Goal: Find specific page/section: Find specific page/section

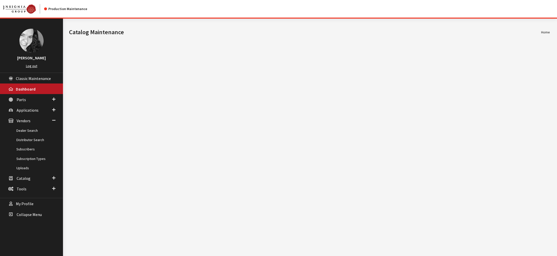
click at [28, 135] on link "Dealer Search" at bounding box center [31, 130] width 63 height 9
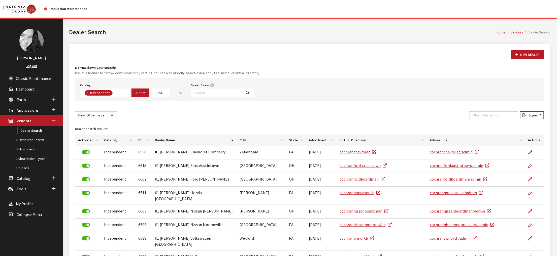
scroll to position [44, 0]
click at [28, 145] on link "Distributor Search" at bounding box center [31, 139] width 63 height 9
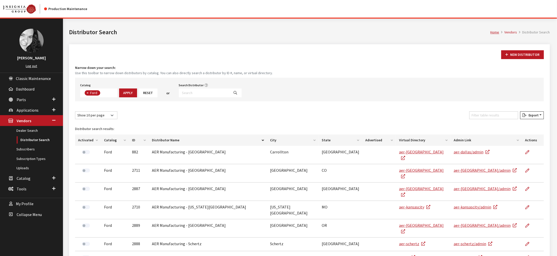
scroll to position [21, 0]
click at [230, 97] on input "Search Distributor" at bounding box center [204, 93] width 51 height 9
type input "rmac"
select select
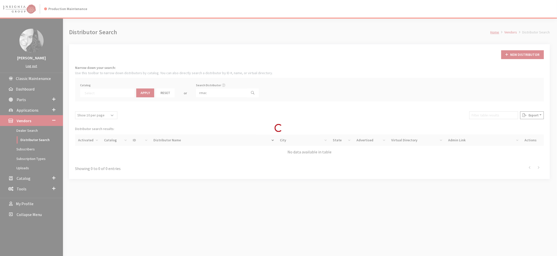
scroll to position [41, 0]
